Goal: Task Accomplishment & Management: Manage account settings

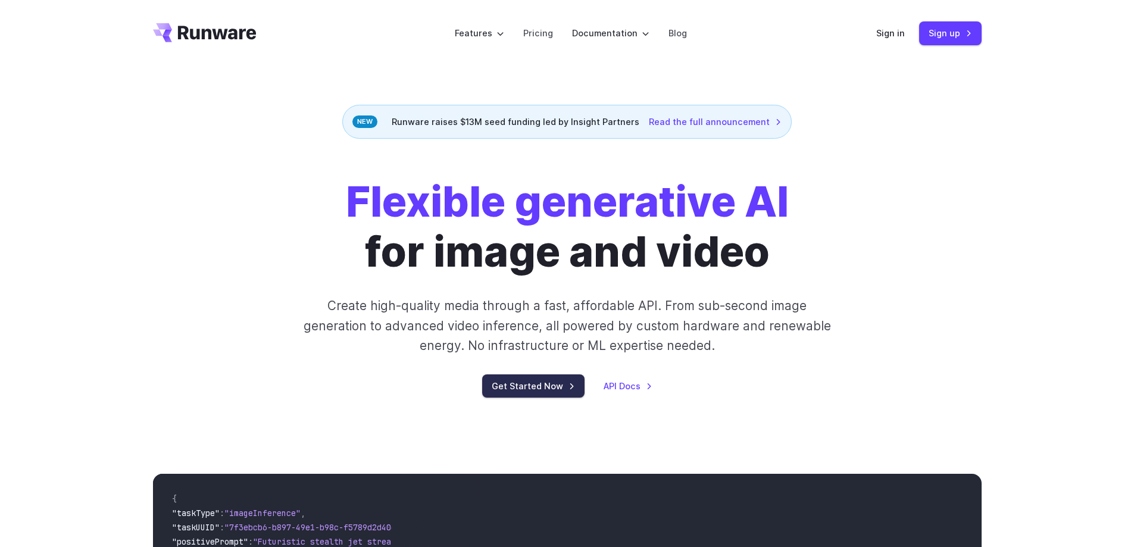
click at [546, 385] on link "Get Started Now" at bounding box center [533, 386] width 102 height 23
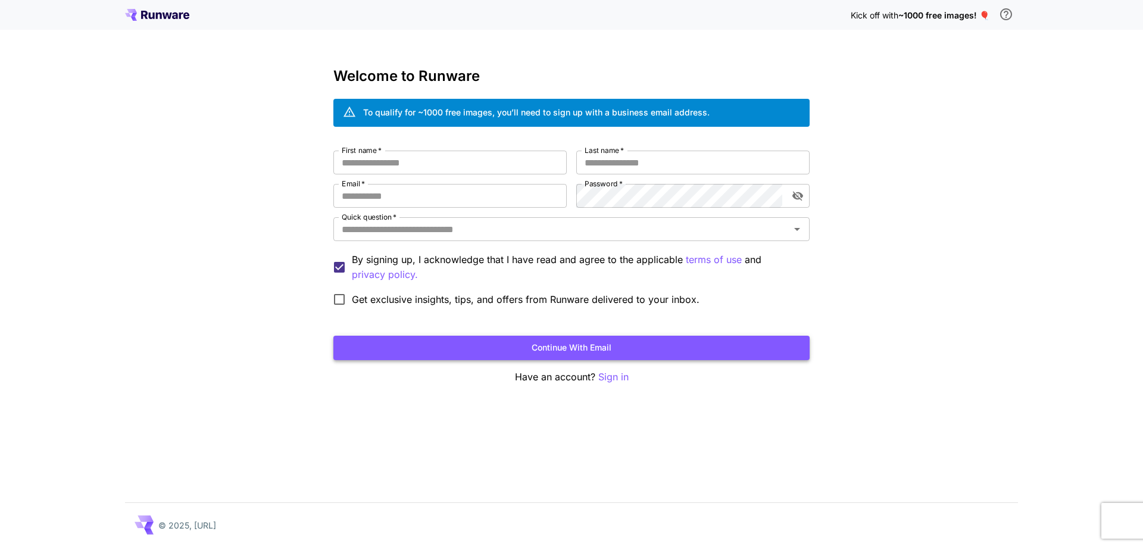
click at [501, 350] on button "Continue with email" at bounding box center [571, 348] width 476 height 24
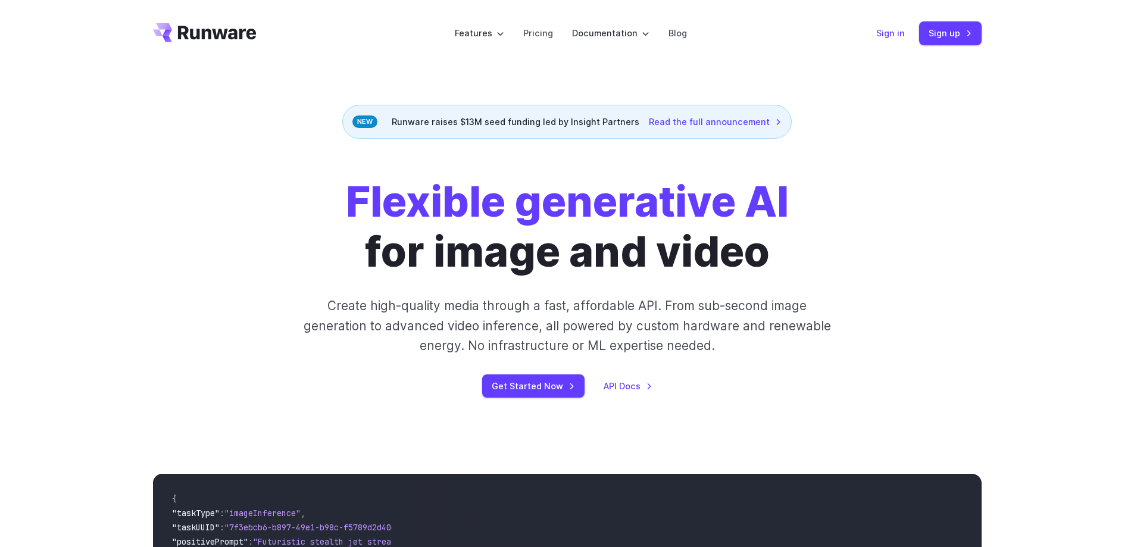
click at [883, 35] on link "Sign in" at bounding box center [891, 33] width 29 height 14
click at [896, 34] on link "Sign in" at bounding box center [891, 33] width 29 height 14
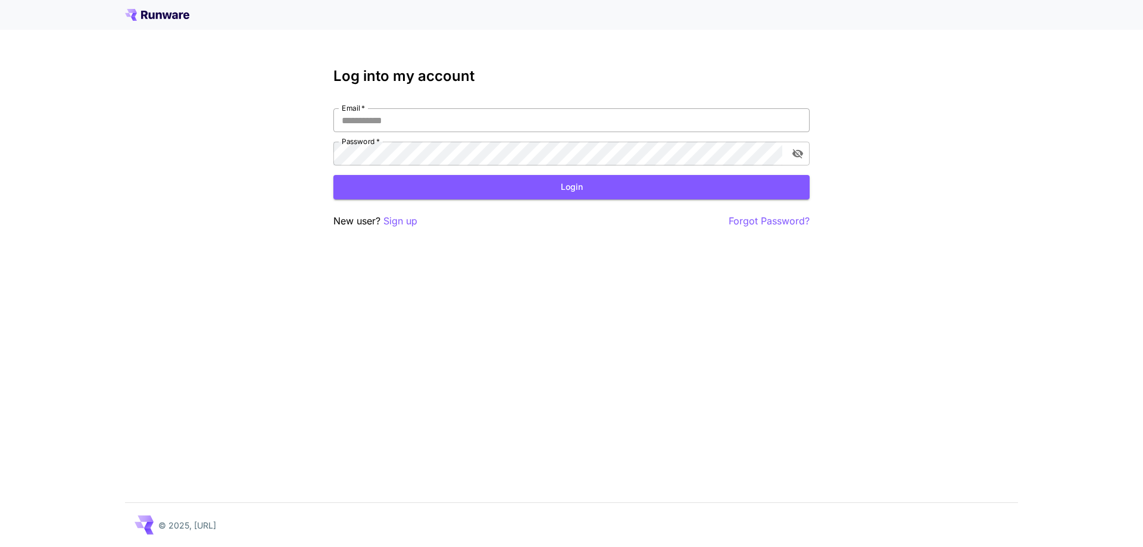
click at [490, 121] on input "Email   *" at bounding box center [571, 120] width 476 height 24
